Goal: Task Accomplishment & Management: Manage account settings

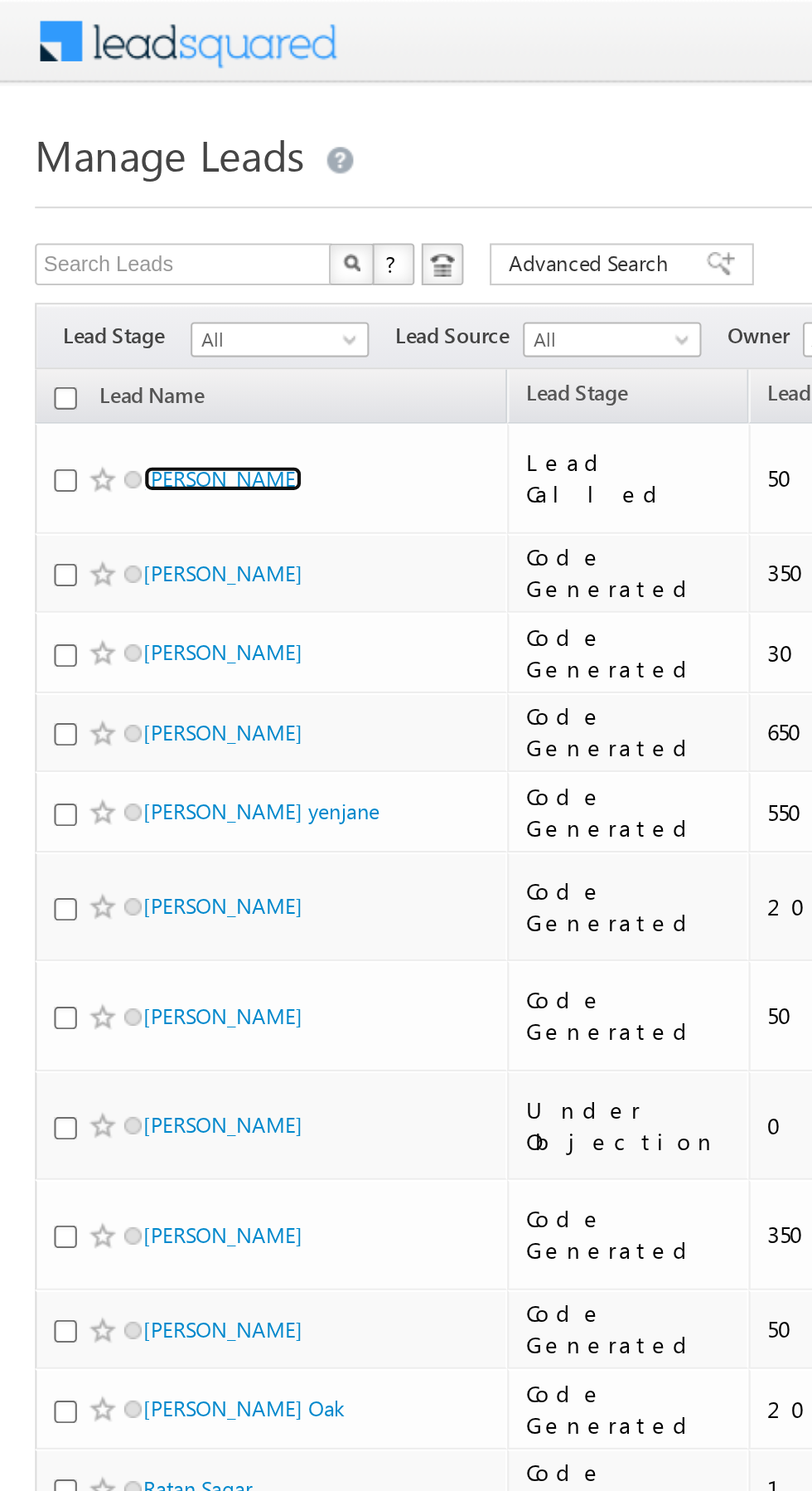
click at [90, 224] on link "[PERSON_NAME]" at bounding box center [105, 227] width 76 height 12
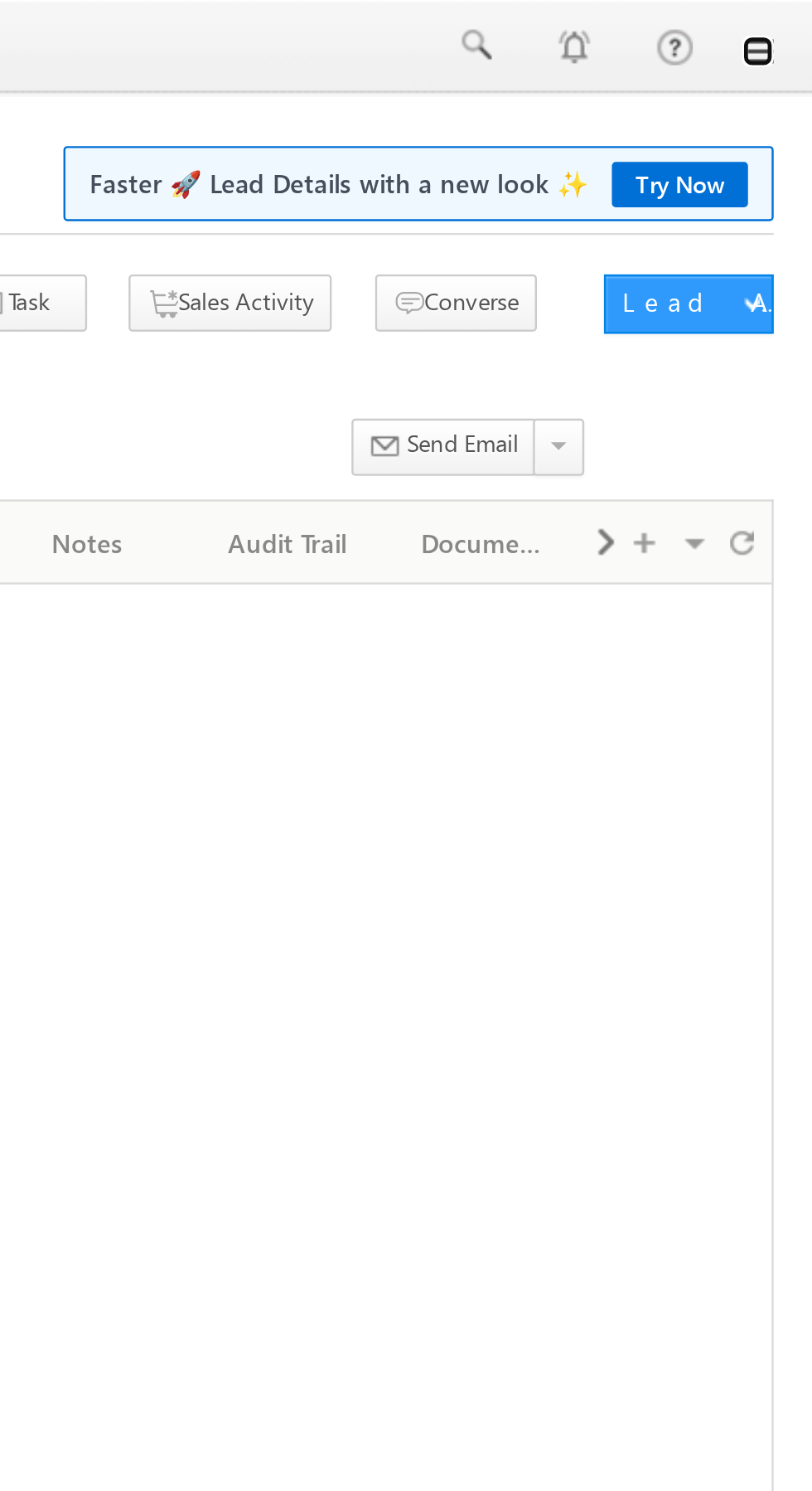
click at [788, 26] on link at bounding box center [788, 21] width 13 height 13
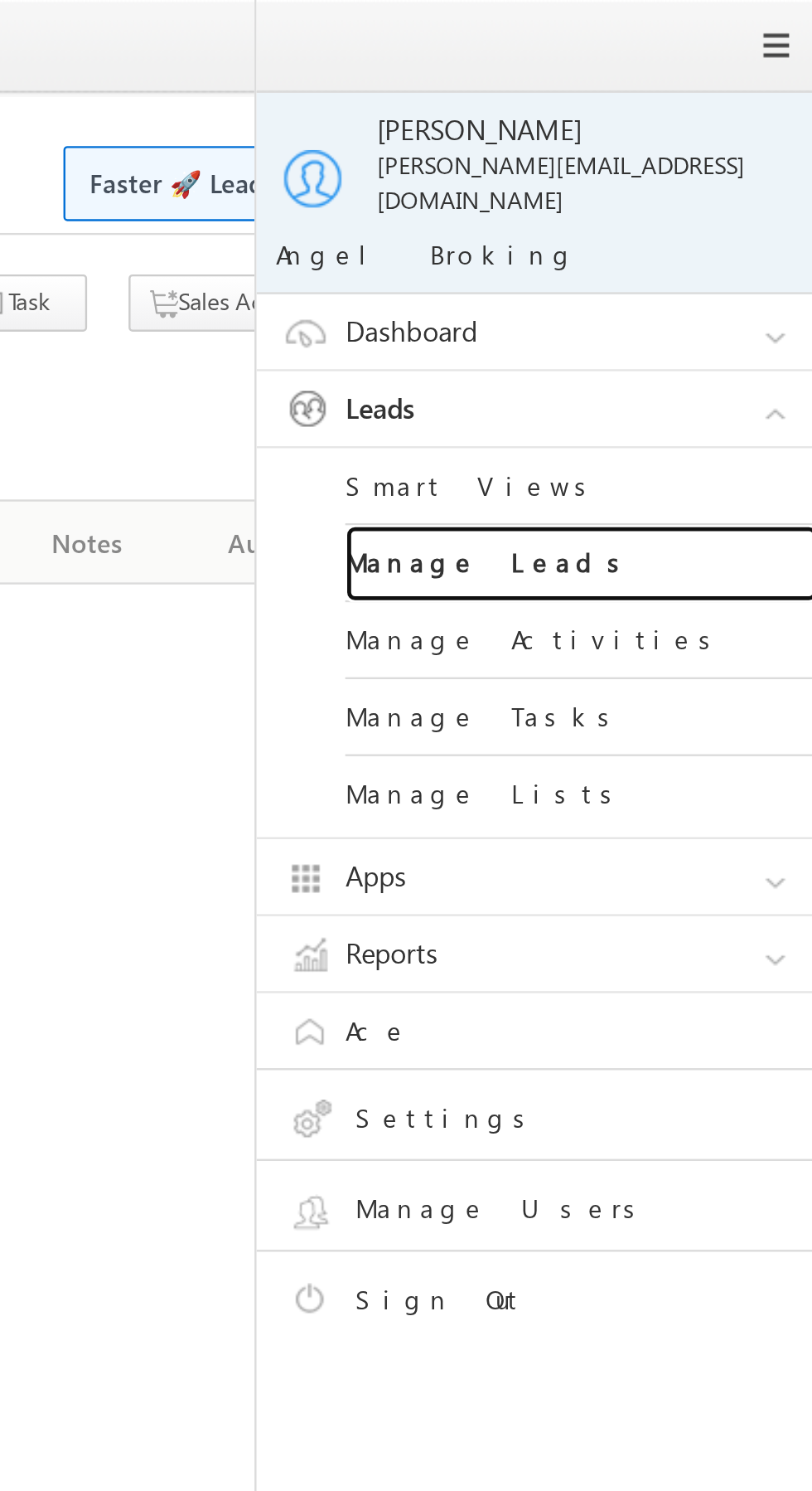
click at [650, 229] on link "Manage Leads" at bounding box center [715, 236] width 199 height 33
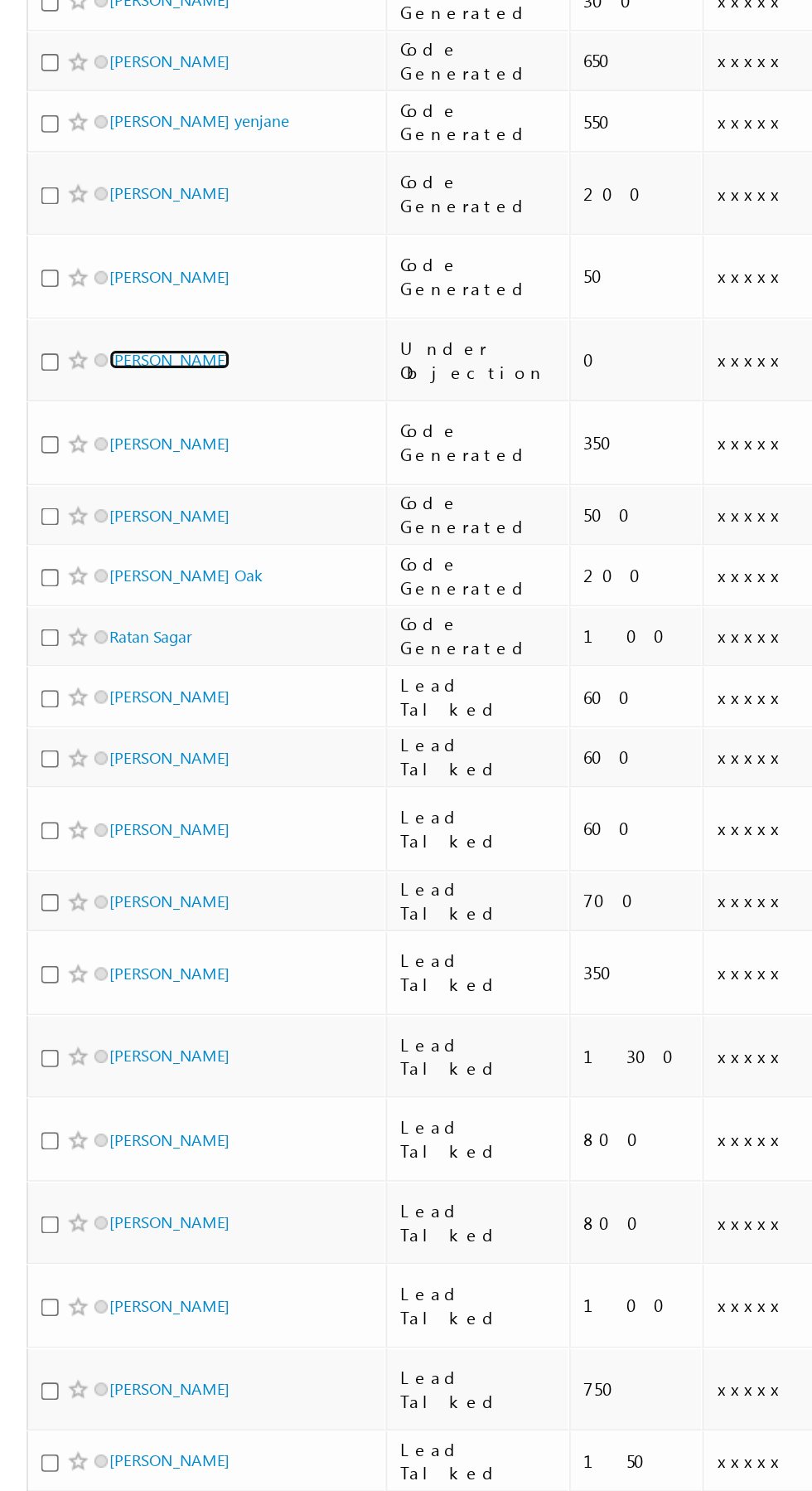
click at [114, 527] on link "[PERSON_NAME]" at bounding box center [105, 533] width 76 height 12
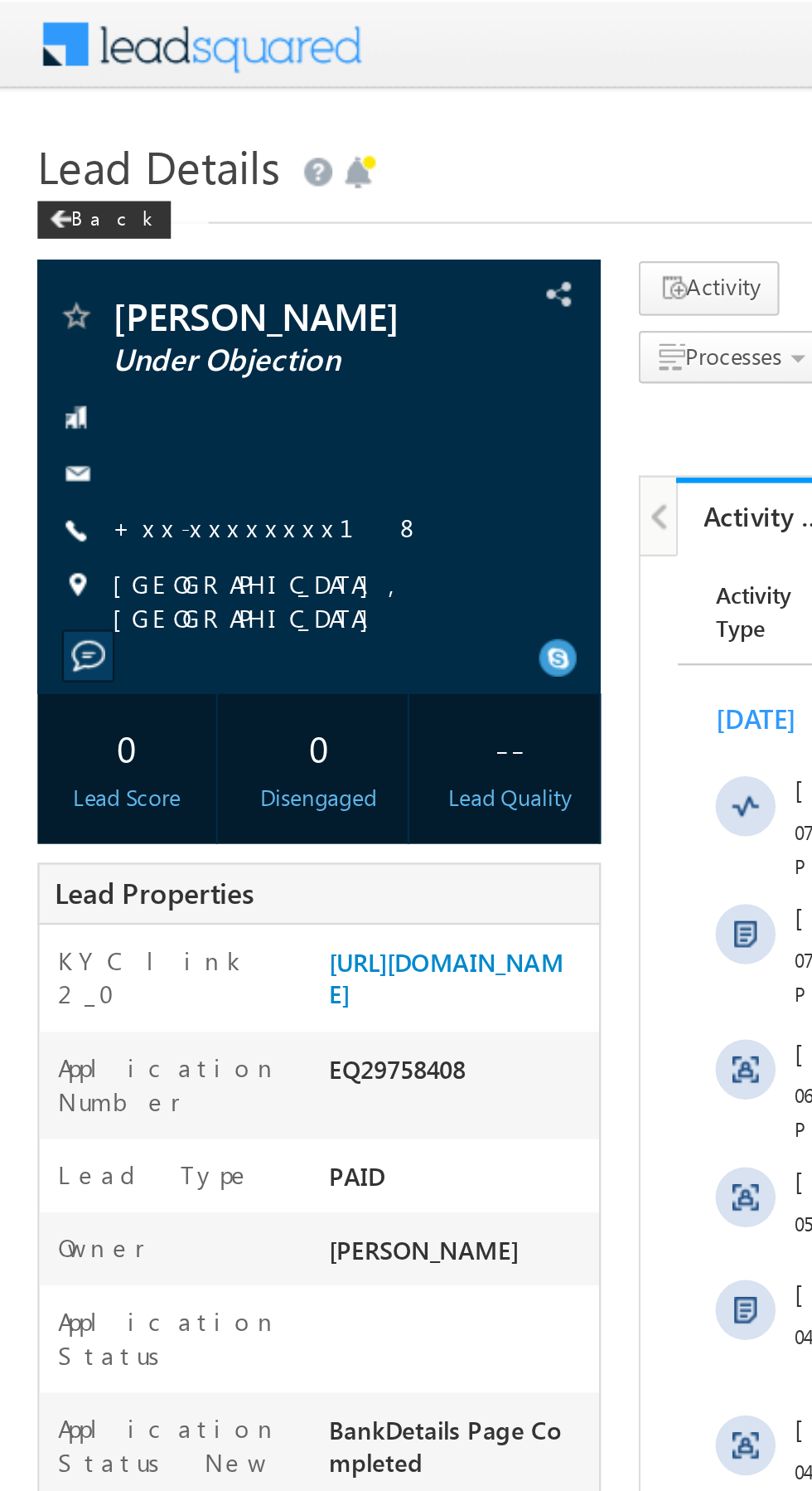
click at [91, 231] on link "+xx-xxxxxxxx18" at bounding box center [119, 233] width 137 height 14
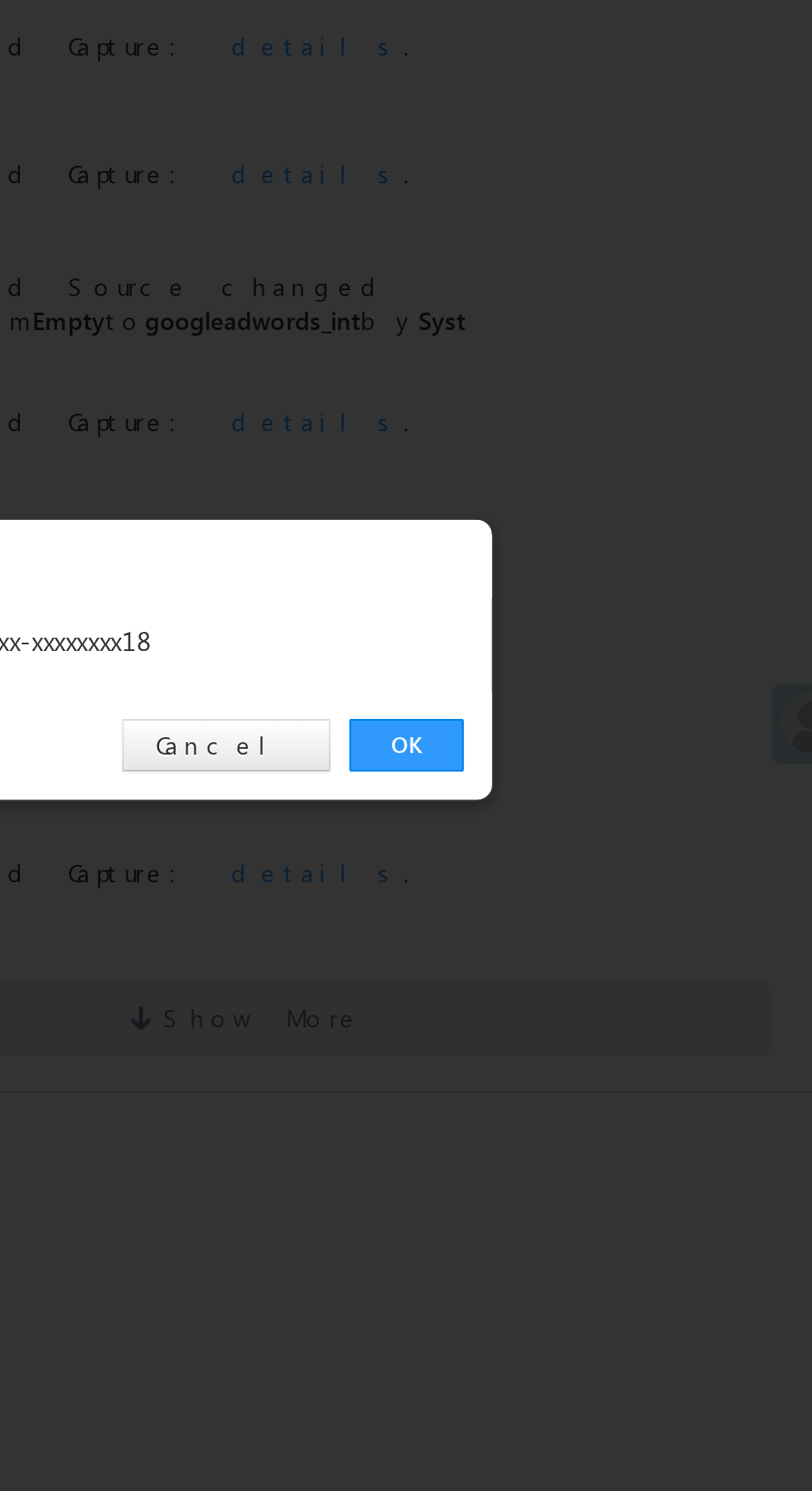
click at [599, 775] on link "OK" at bounding box center [610, 773] width 51 height 23
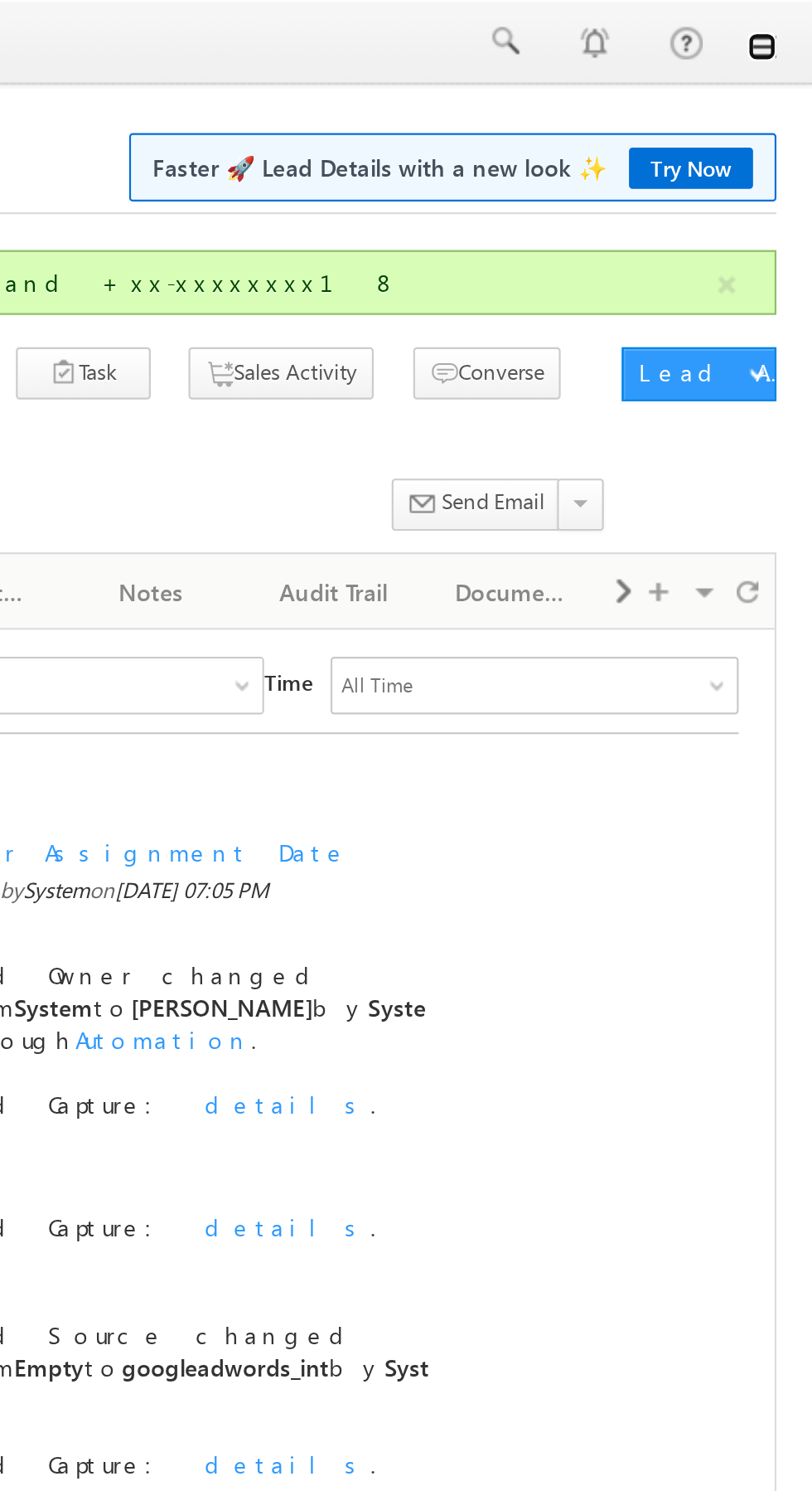
click at [790, 24] on link at bounding box center [788, 21] width 13 height 13
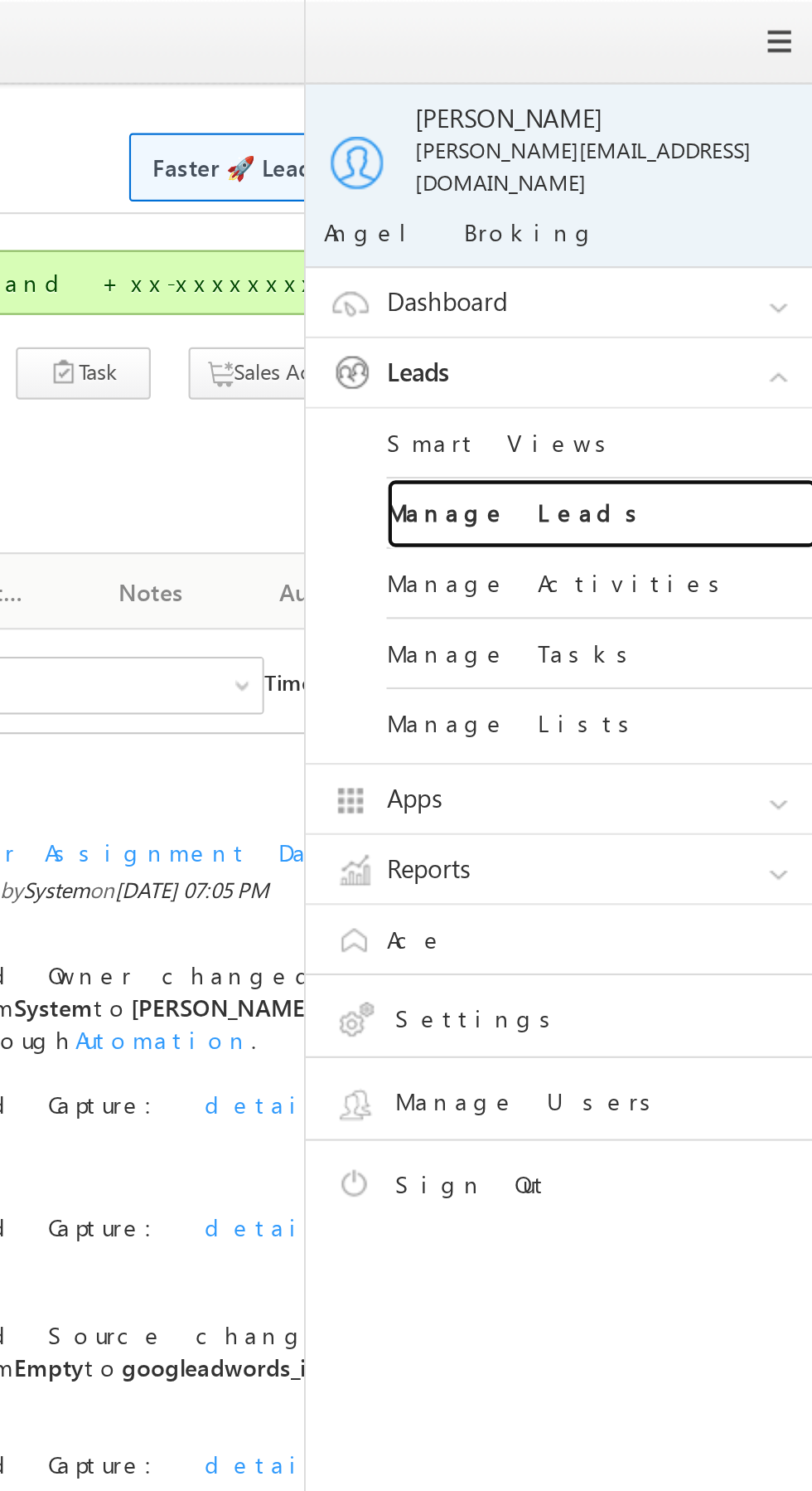
click at [733, 221] on link "Manage Leads" at bounding box center [715, 236] width 199 height 33
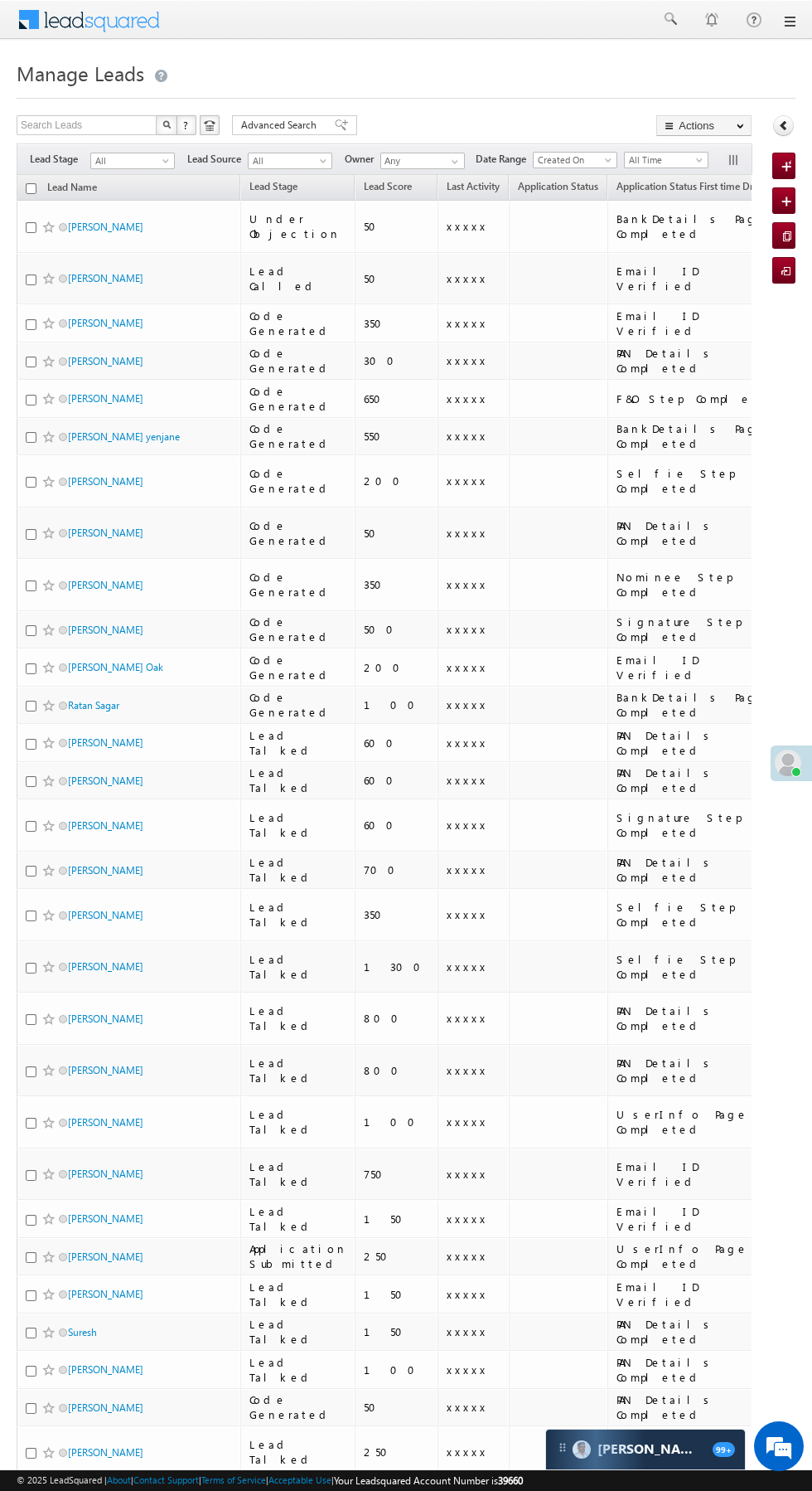
scroll to position [0, 2]
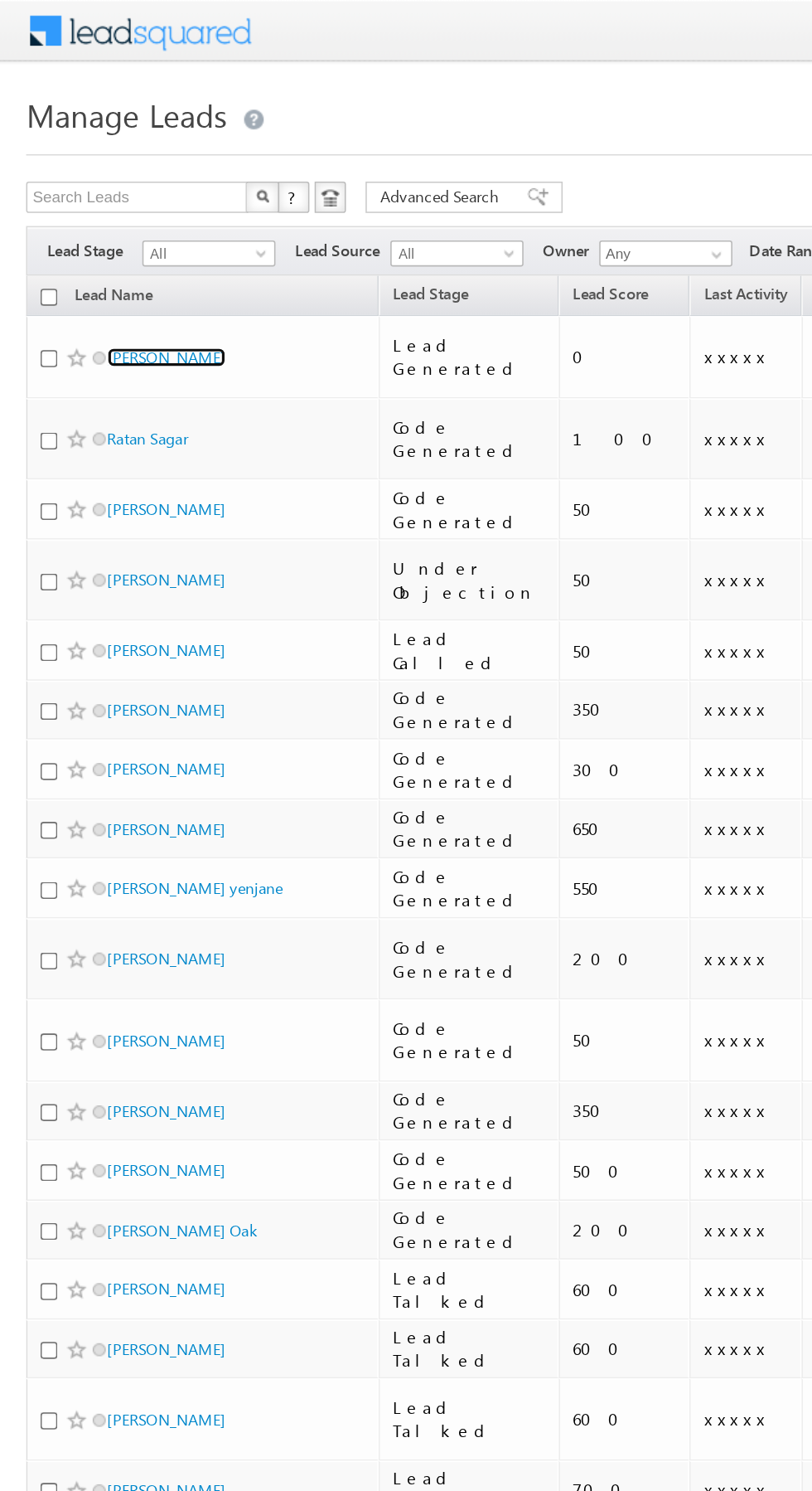
click at [85, 221] on link "Ravi Yadav" at bounding box center [105, 227] width 76 height 12
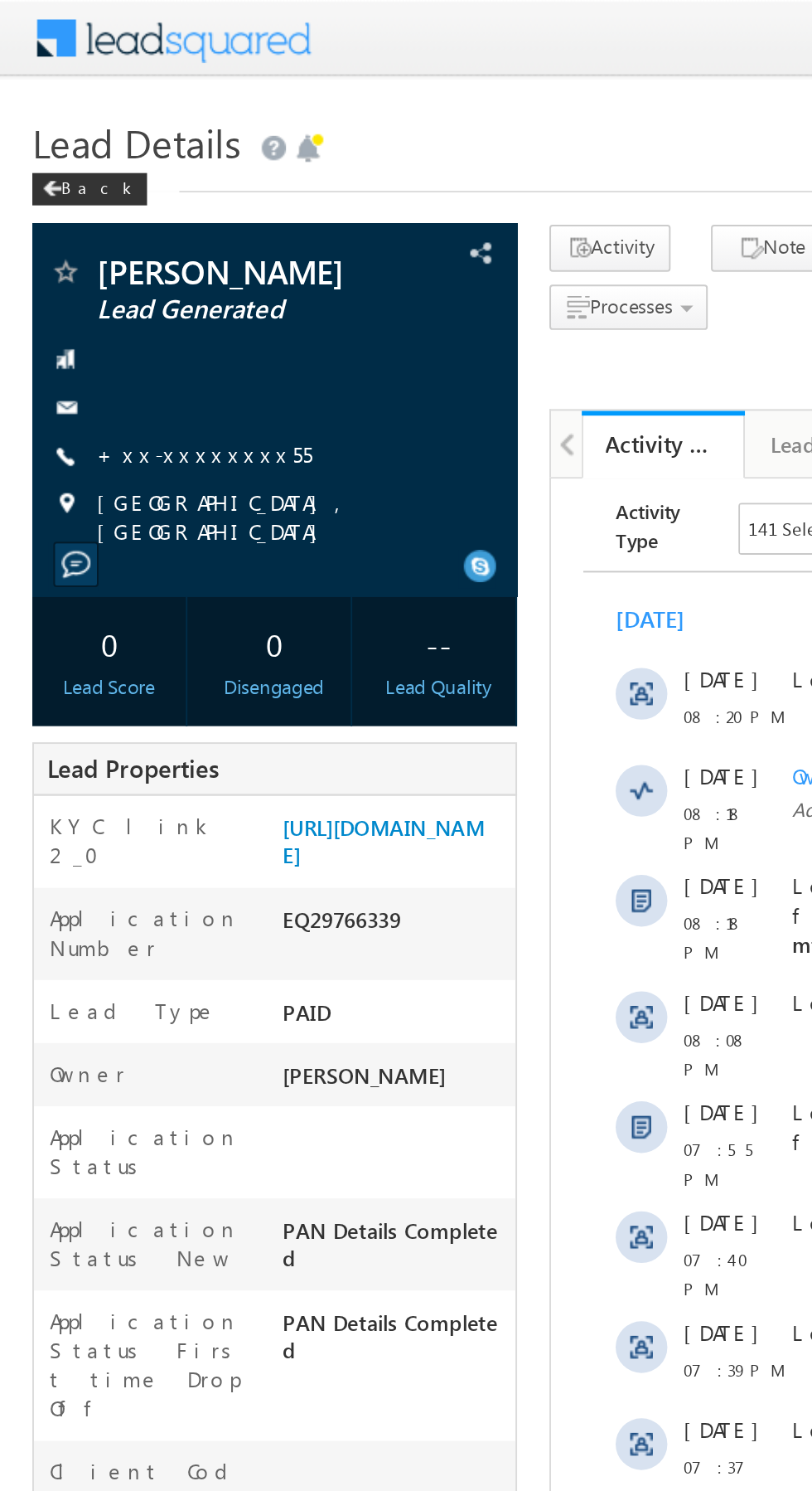
click at [106, 230] on link "+xx-xxxxxxxx55" at bounding box center [105, 233] width 110 height 14
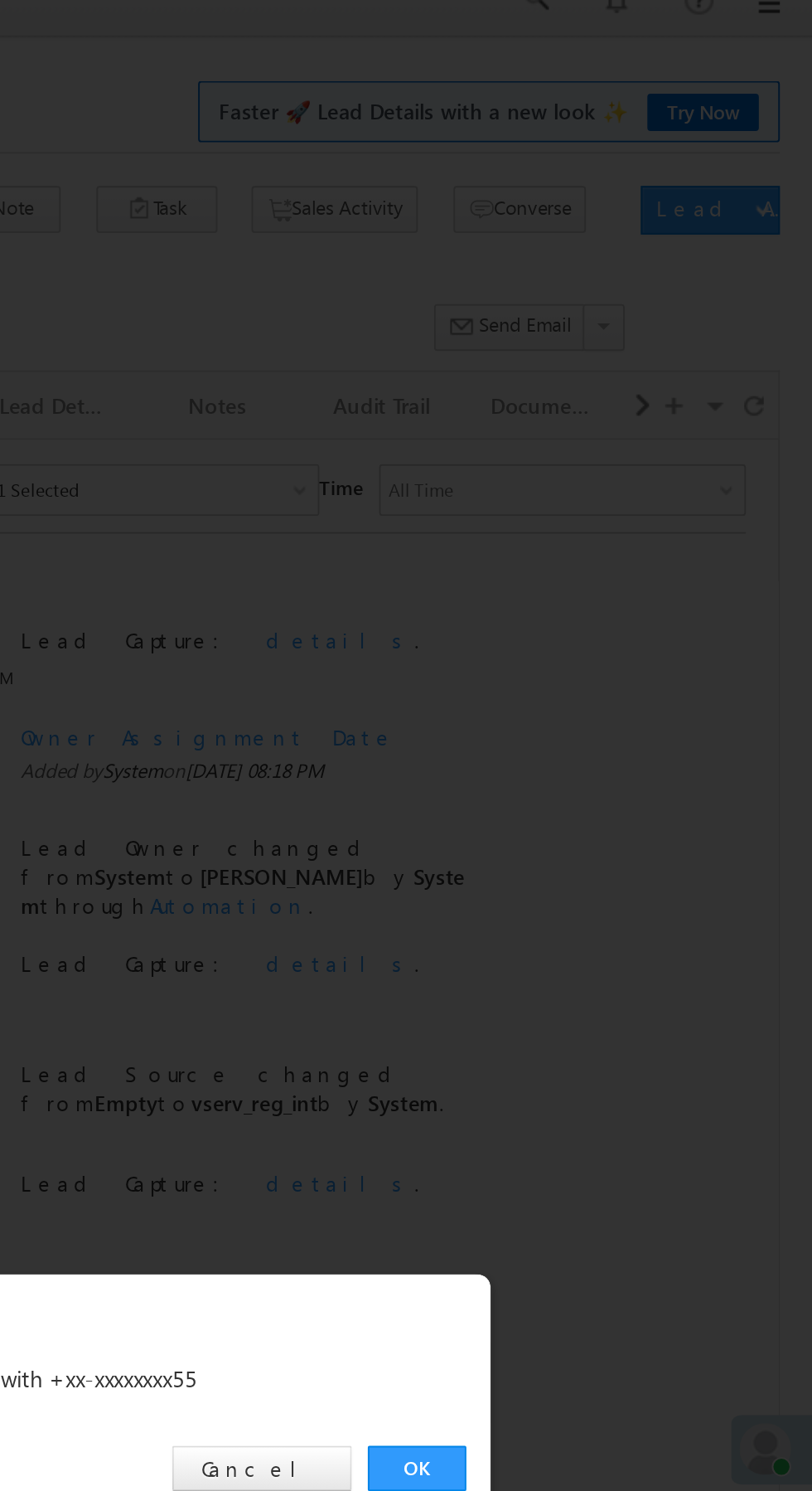
click at [609, 766] on link "OK" at bounding box center [610, 773] width 51 height 23
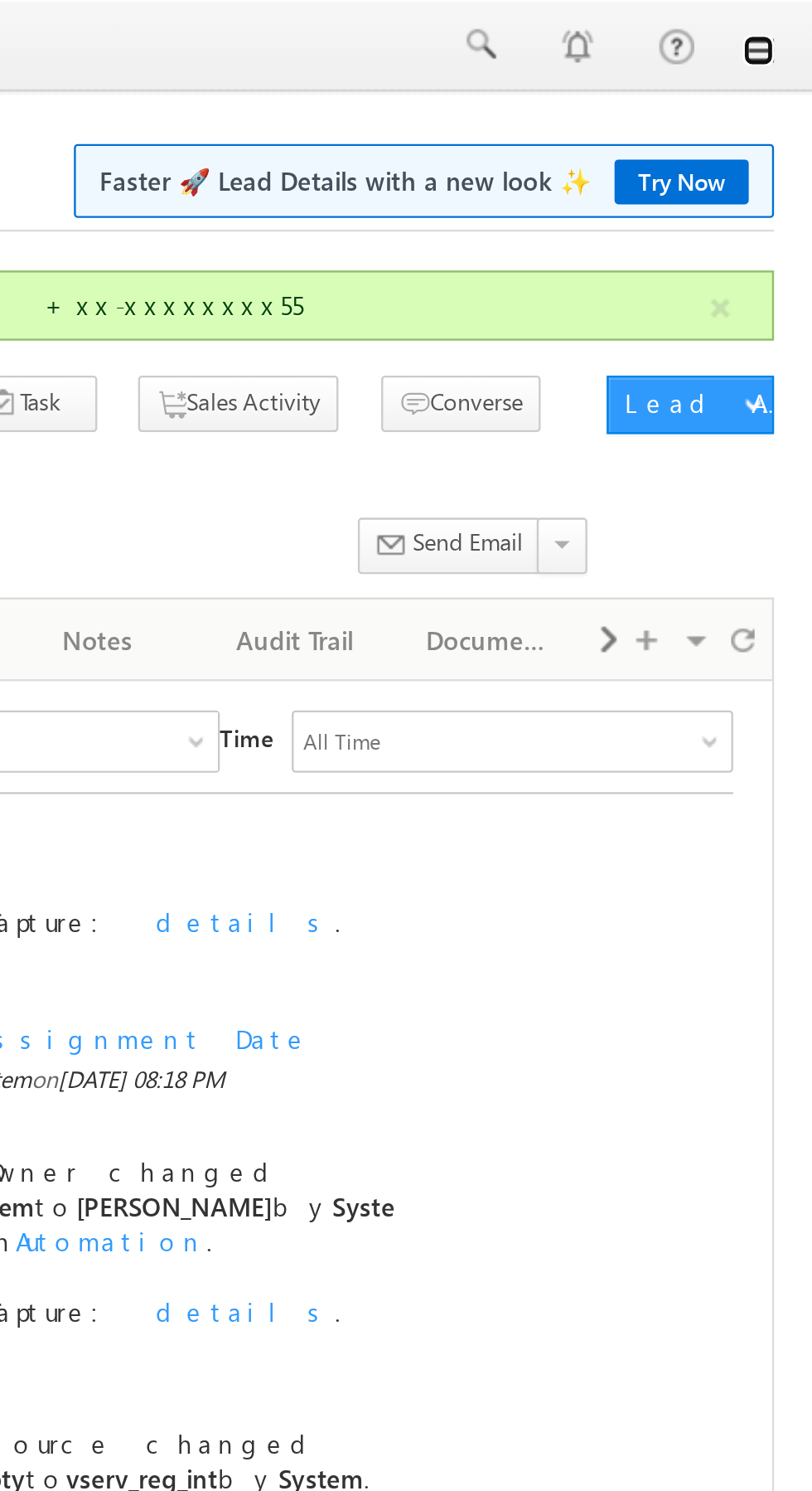
click at [790, 17] on link at bounding box center [788, 21] width 13 height 13
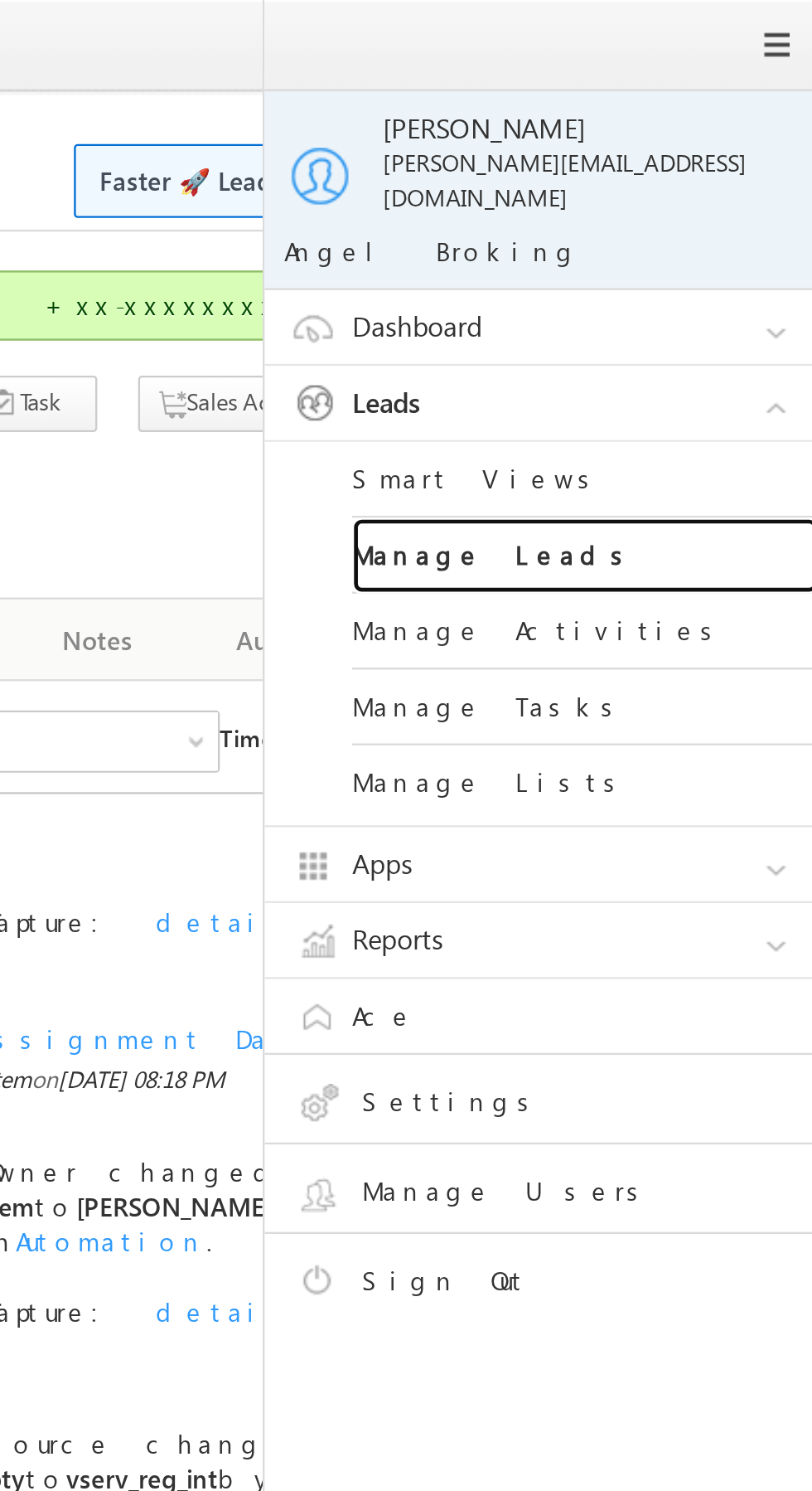
click at [707, 222] on link "Manage Leads" at bounding box center [715, 236] width 199 height 33
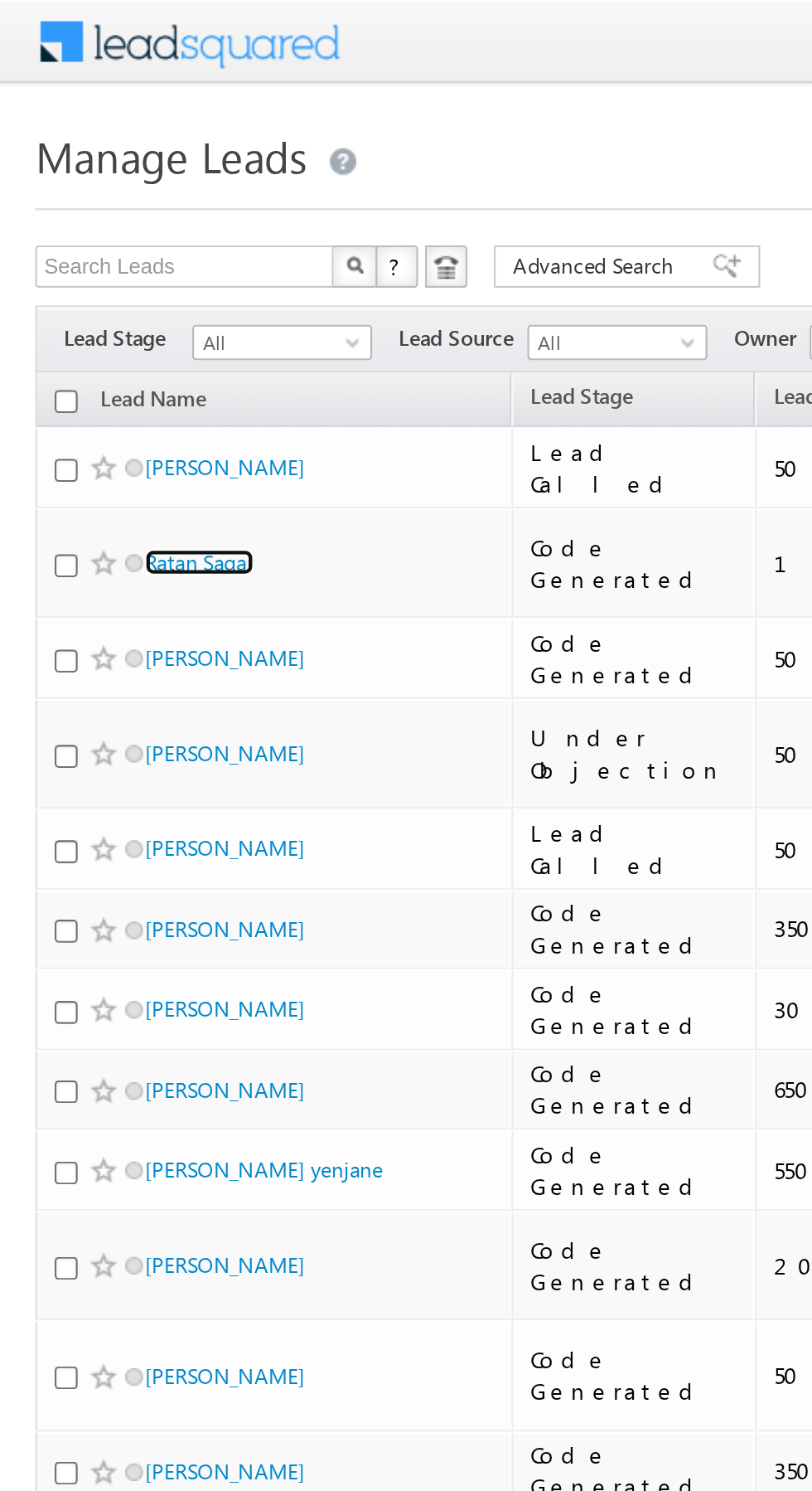
click at [100, 262] on link "Ratan Sagar" at bounding box center [93, 264] width 51 height 12
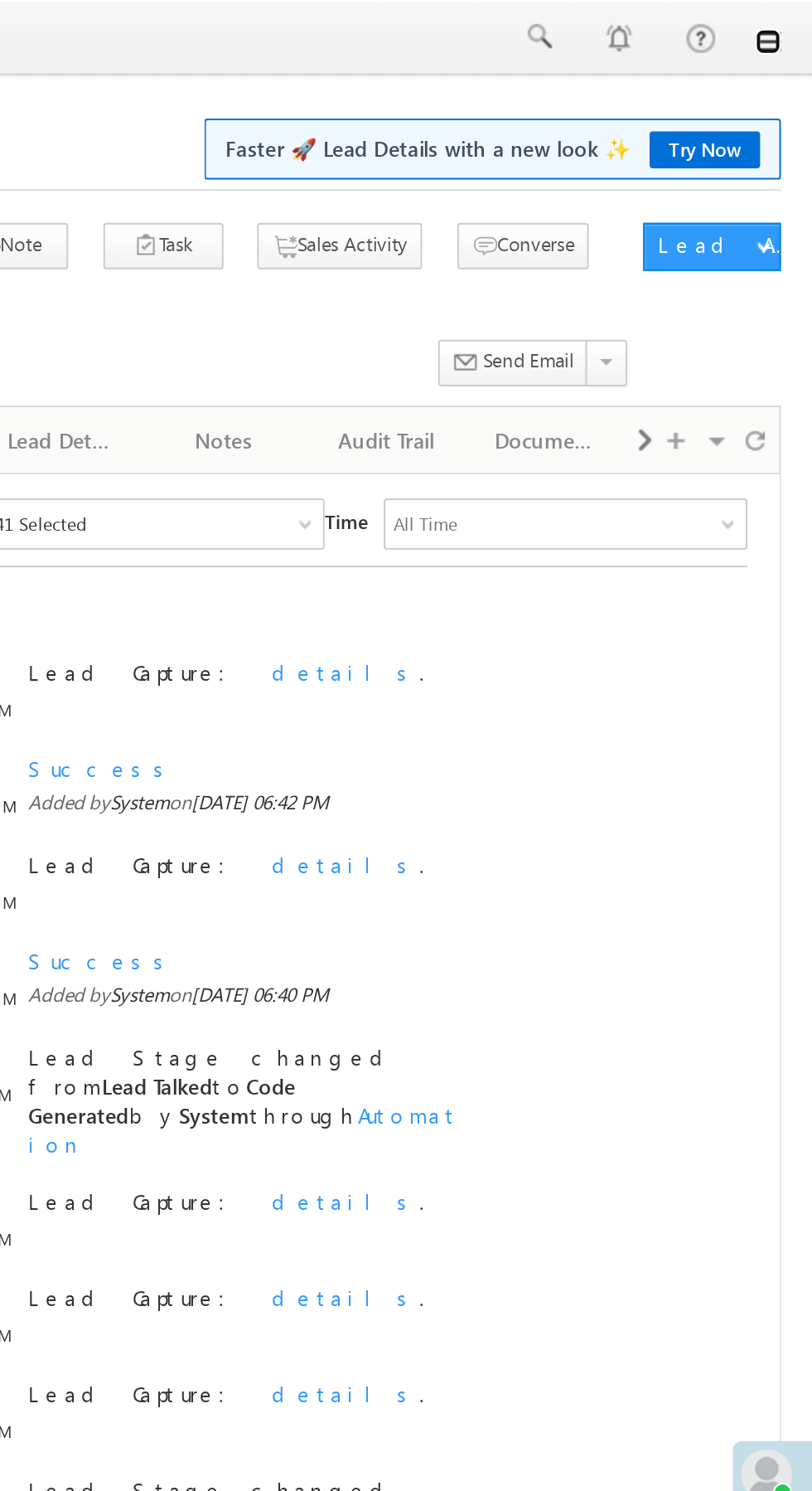
click at [789, 19] on link at bounding box center [788, 21] width 13 height 13
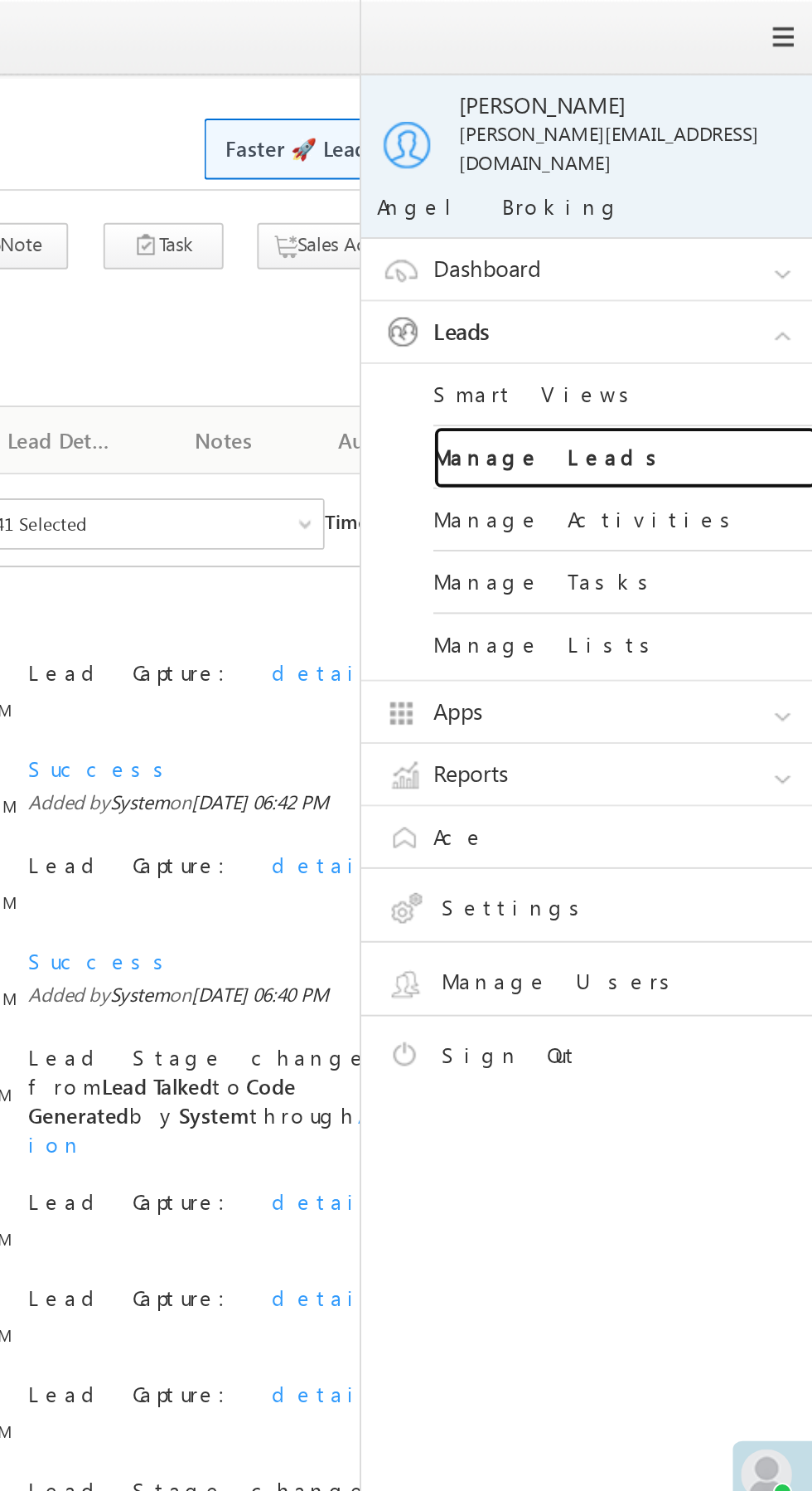
click at [730, 221] on link "Manage Leads" at bounding box center [715, 236] width 199 height 33
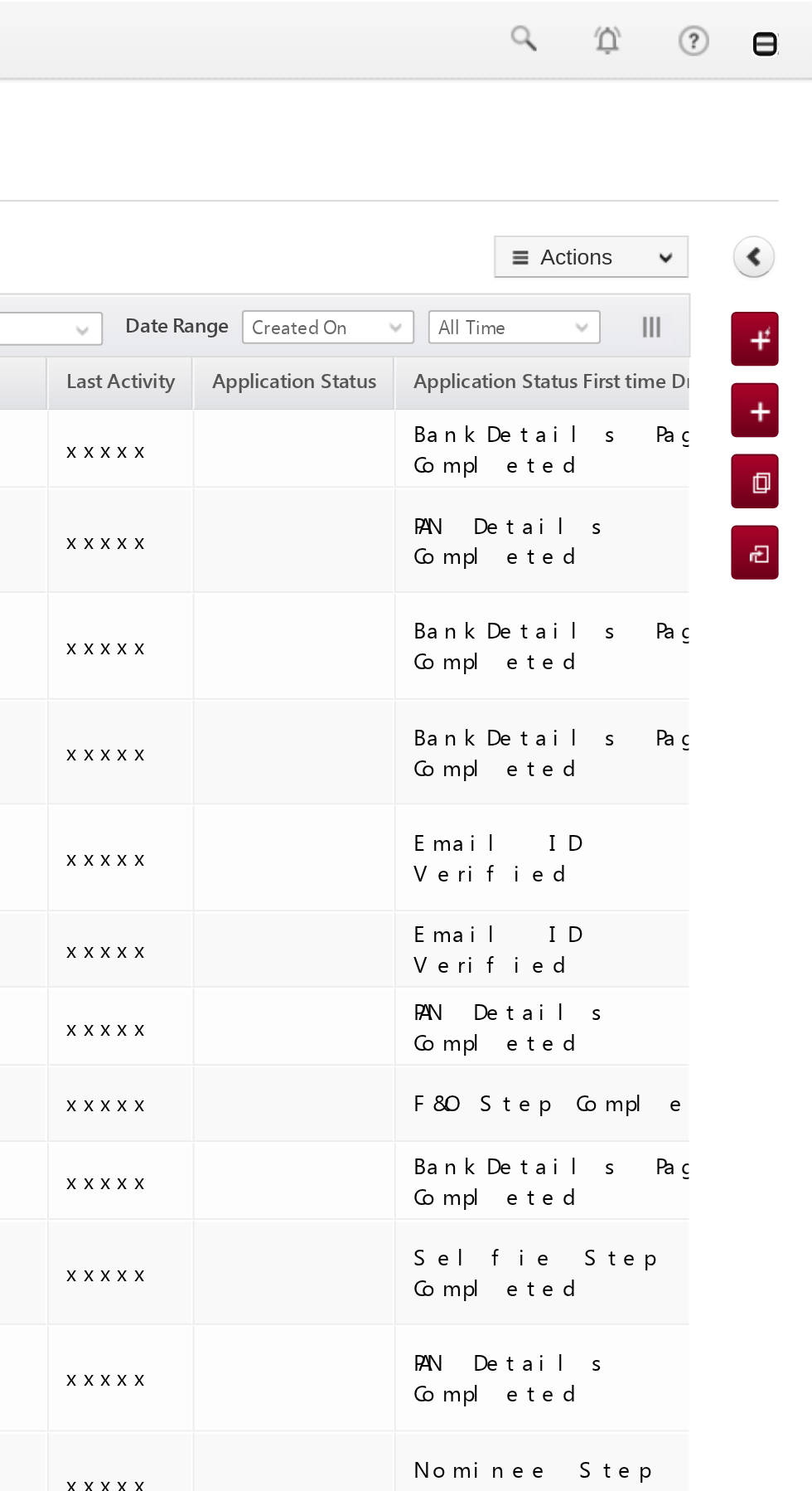
click at [791, 27] on link at bounding box center [788, 21] width 13 height 13
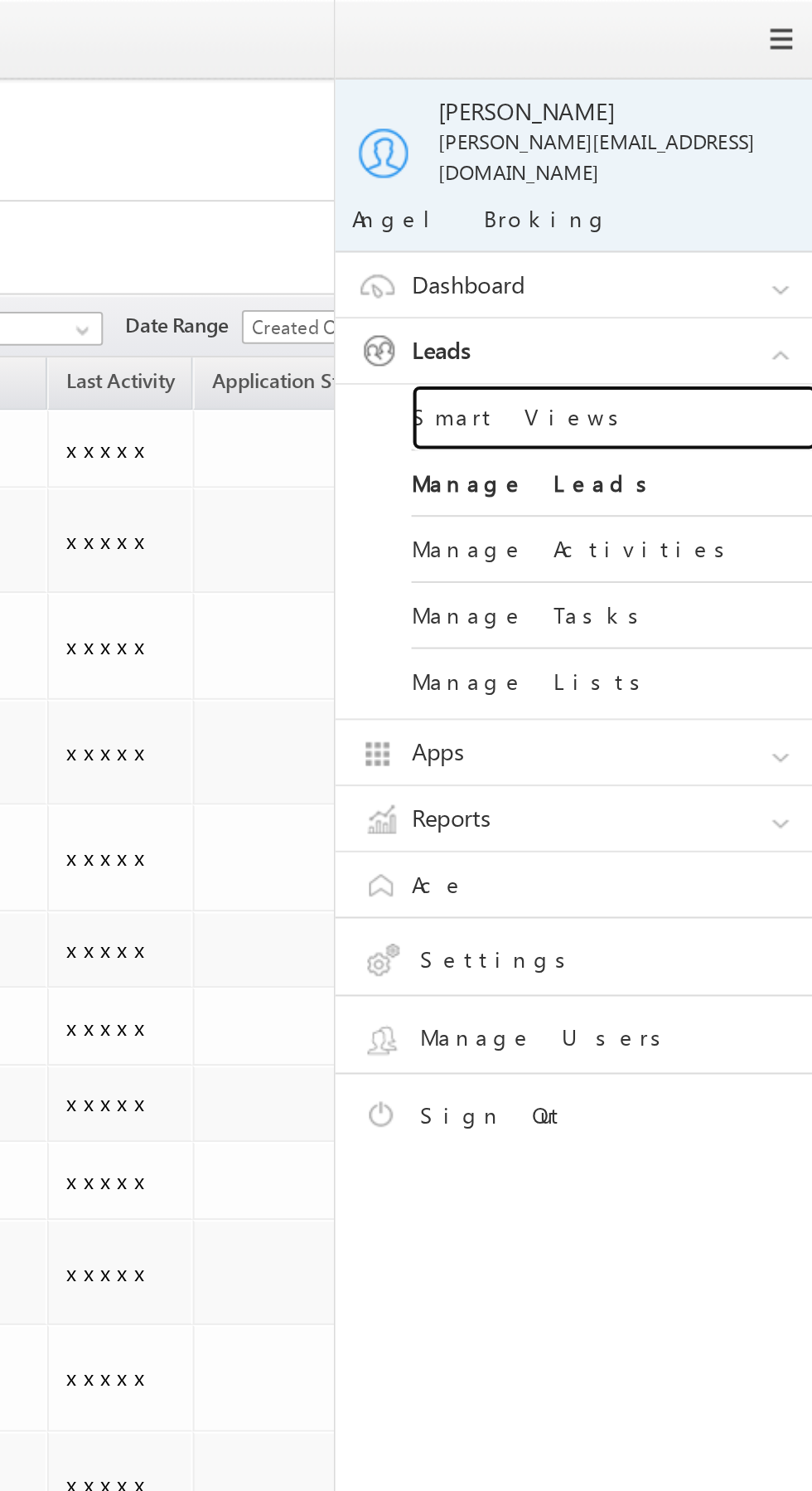
click at [726, 188] on link "Smart Views" at bounding box center [715, 204] width 199 height 33
